Goal: Transaction & Acquisition: Purchase product/service

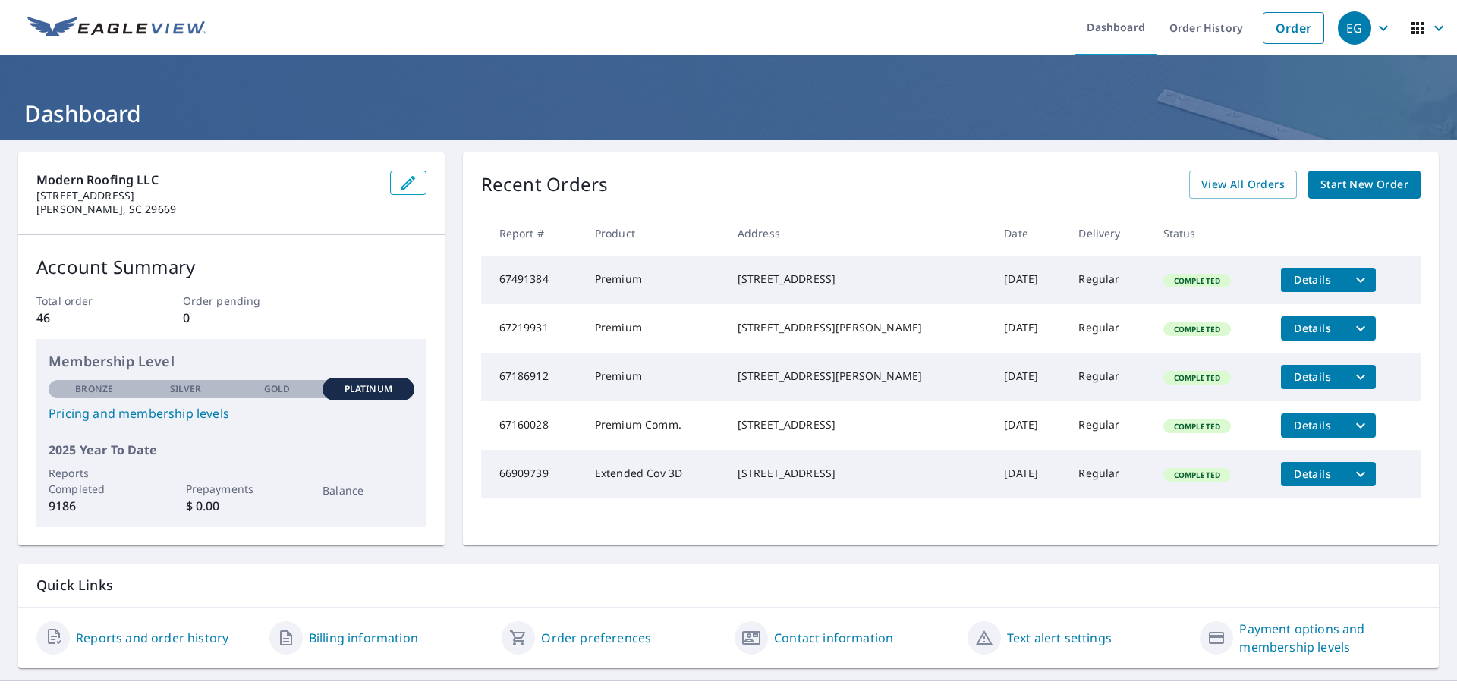
click at [1342, 182] on span "Start New Order" at bounding box center [1364, 184] width 88 height 19
click at [1329, 178] on span "Start New Order" at bounding box center [1364, 184] width 88 height 19
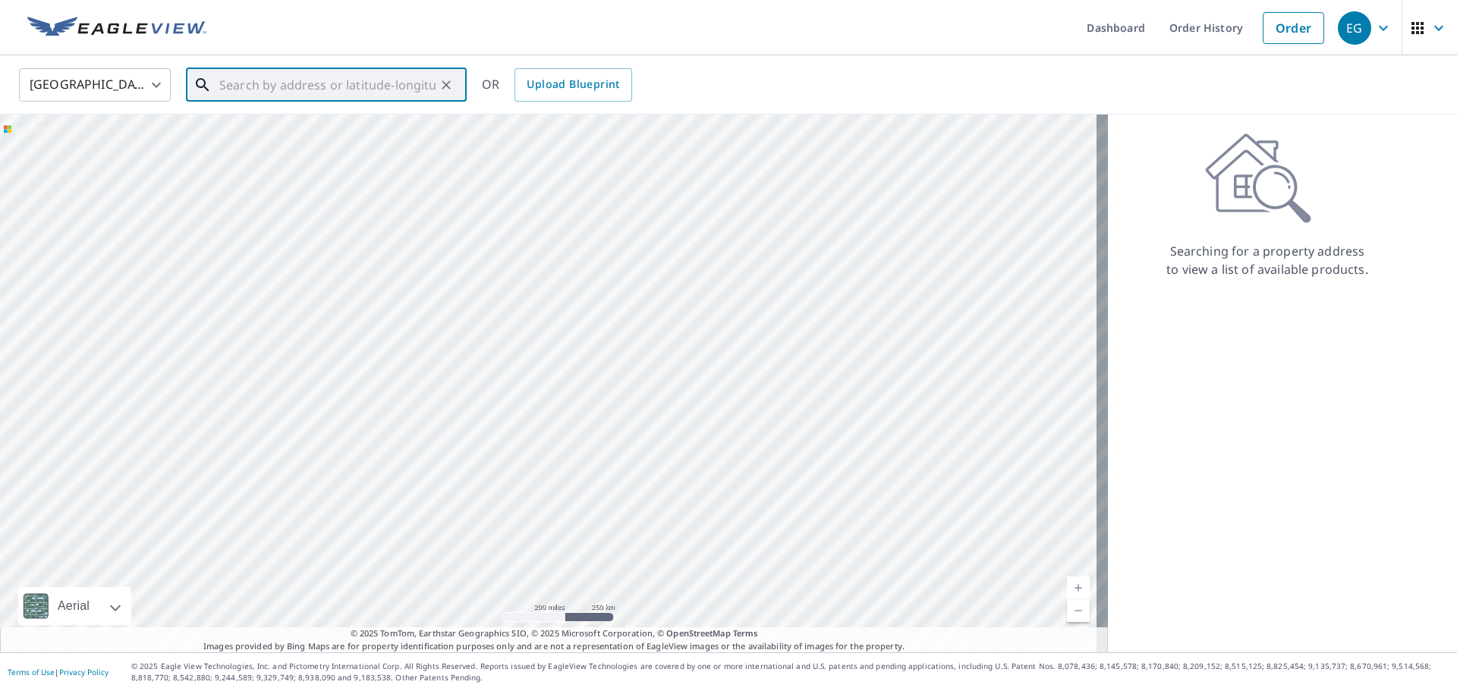
click at [329, 83] on input "text" at bounding box center [327, 85] width 216 height 42
paste input "404 Farm Brook cove"
click at [354, 136] on span "404 Farm Brook Cv" at bounding box center [335, 129] width 238 height 18
type input "404 Farm Brook Cv Woodstock, GA 30188"
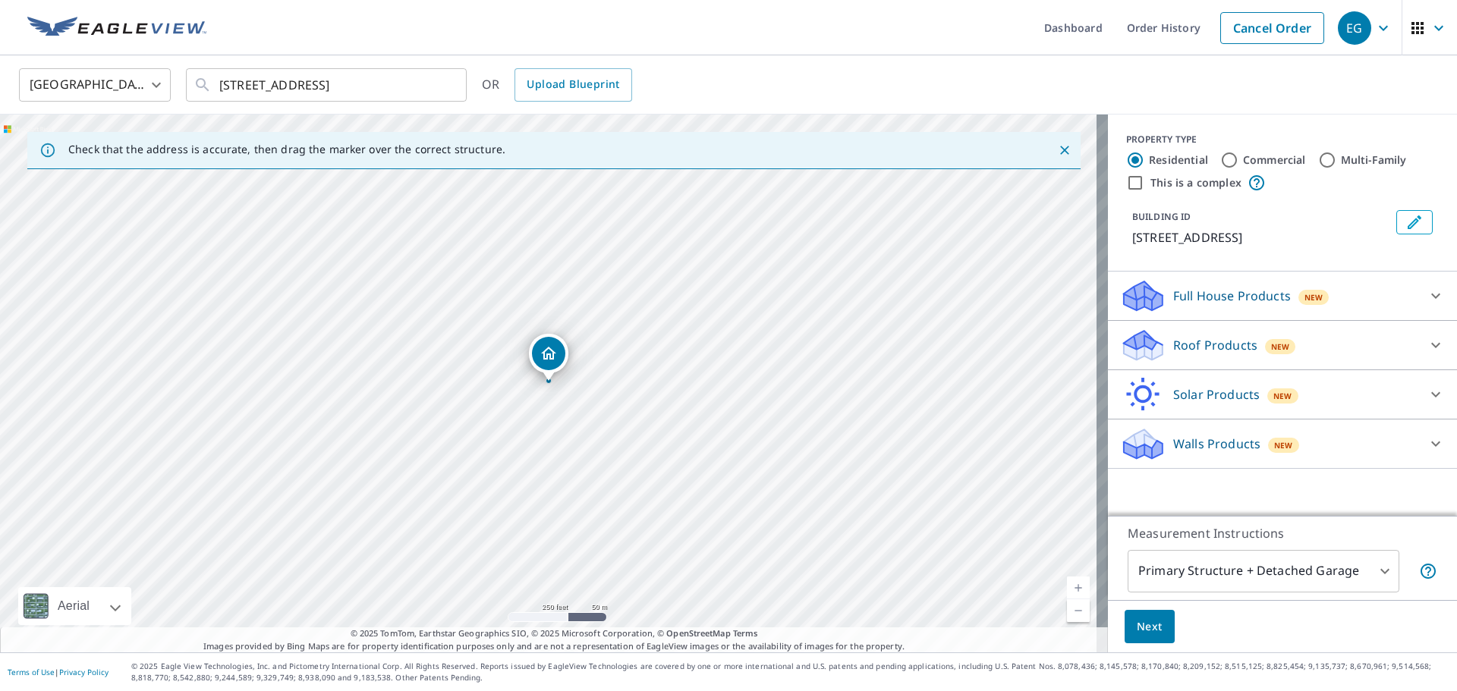
click at [1271, 346] on span "New" at bounding box center [1280, 347] width 19 height 12
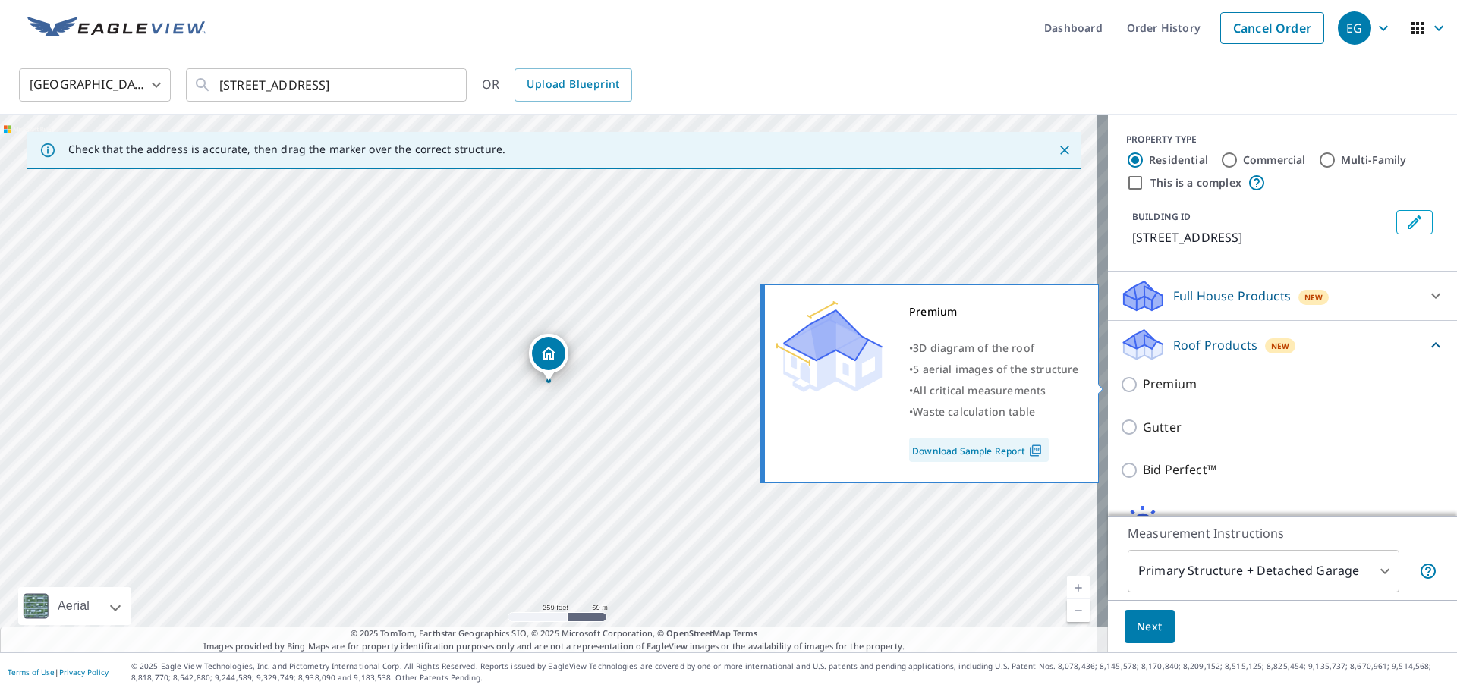
click at [1122, 389] on input "Premium" at bounding box center [1131, 385] width 23 height 18
checkbox input "true"
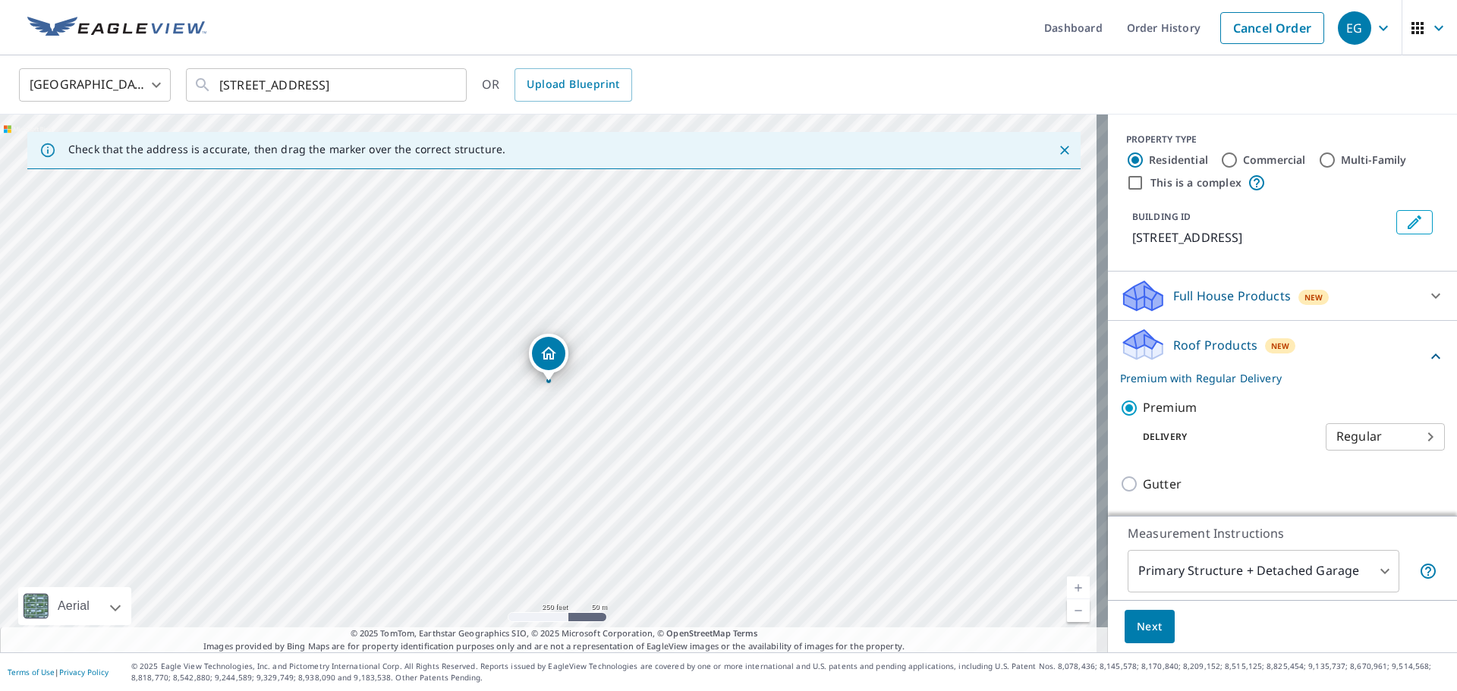
scroll to position [138, 0]
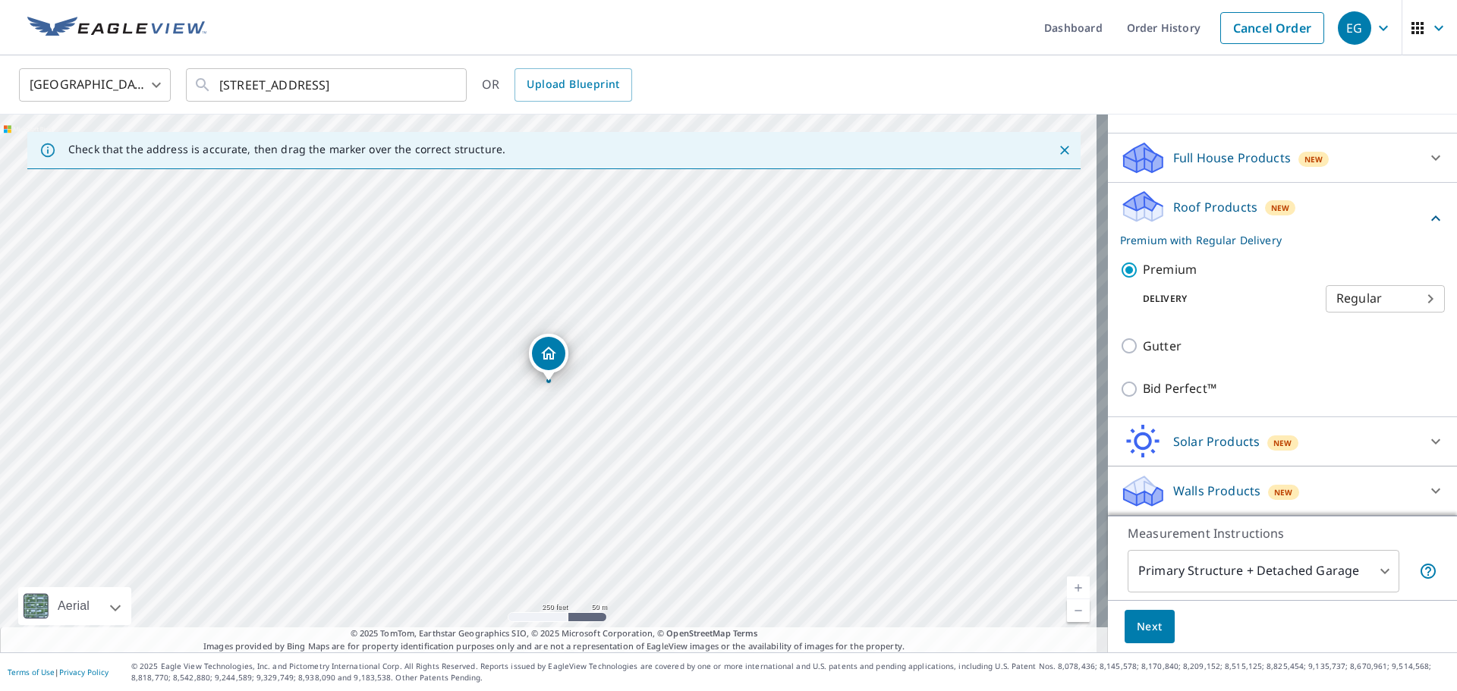
click at [1138, 632] on span "Next" at bounding box center [1150, 627] width 26 height 19
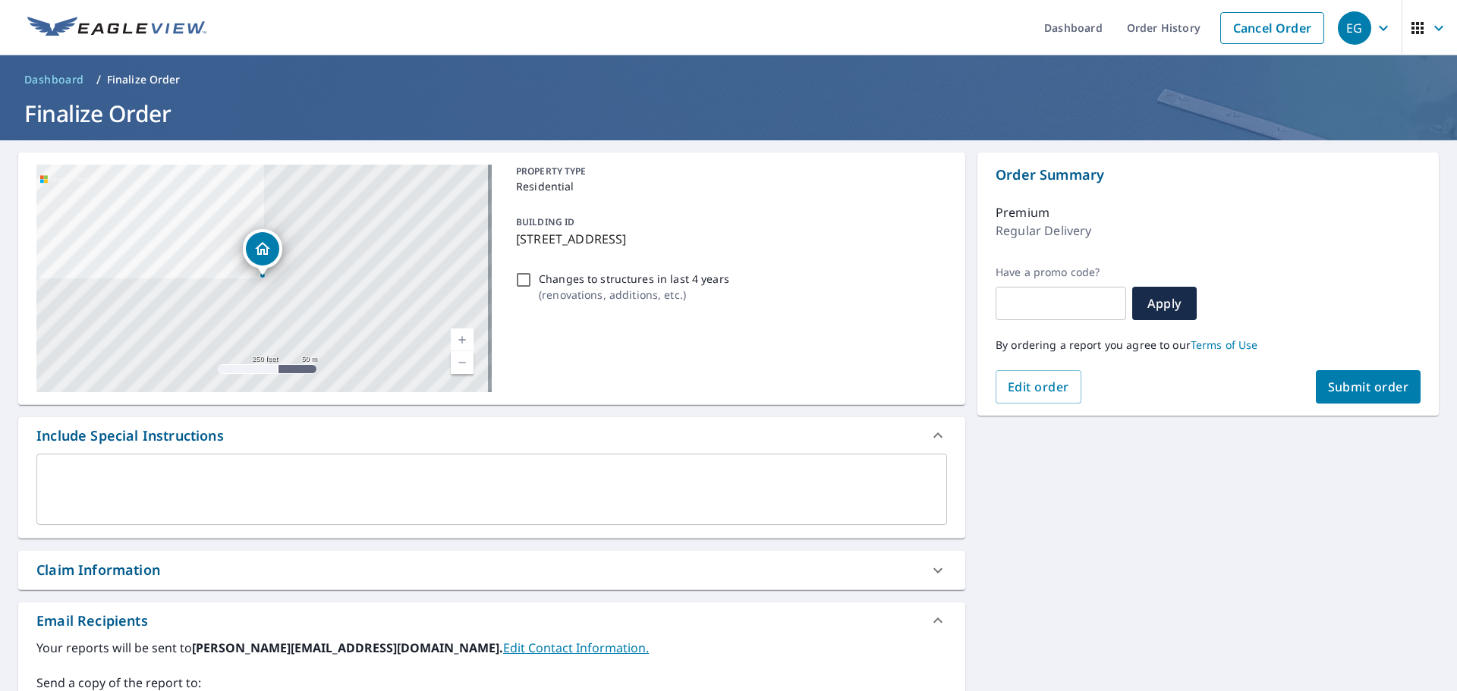
click at [1370, 381] on span "Submit order" at bounding box center [1368, 387] width 81 height 17
